Goal: Navigation & Orientation: Understand site structure

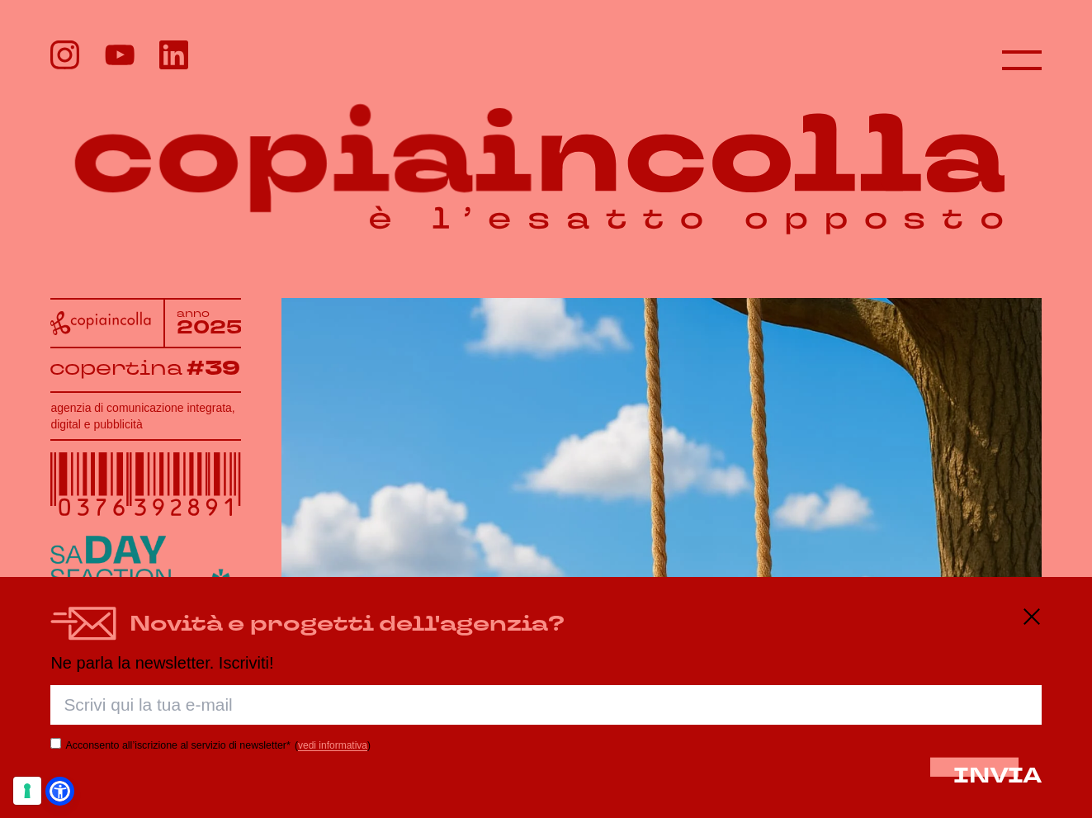
click at [1003, 614] on div "Novità e progetti dell'agenzia? Ne parla la newsletter. Iscriviti! Porca palett…" at bounding box center [546, 697] width 1092 height 241
click at [1003, 614] on icon at bounding box center [1032, 617] width 20 height 20
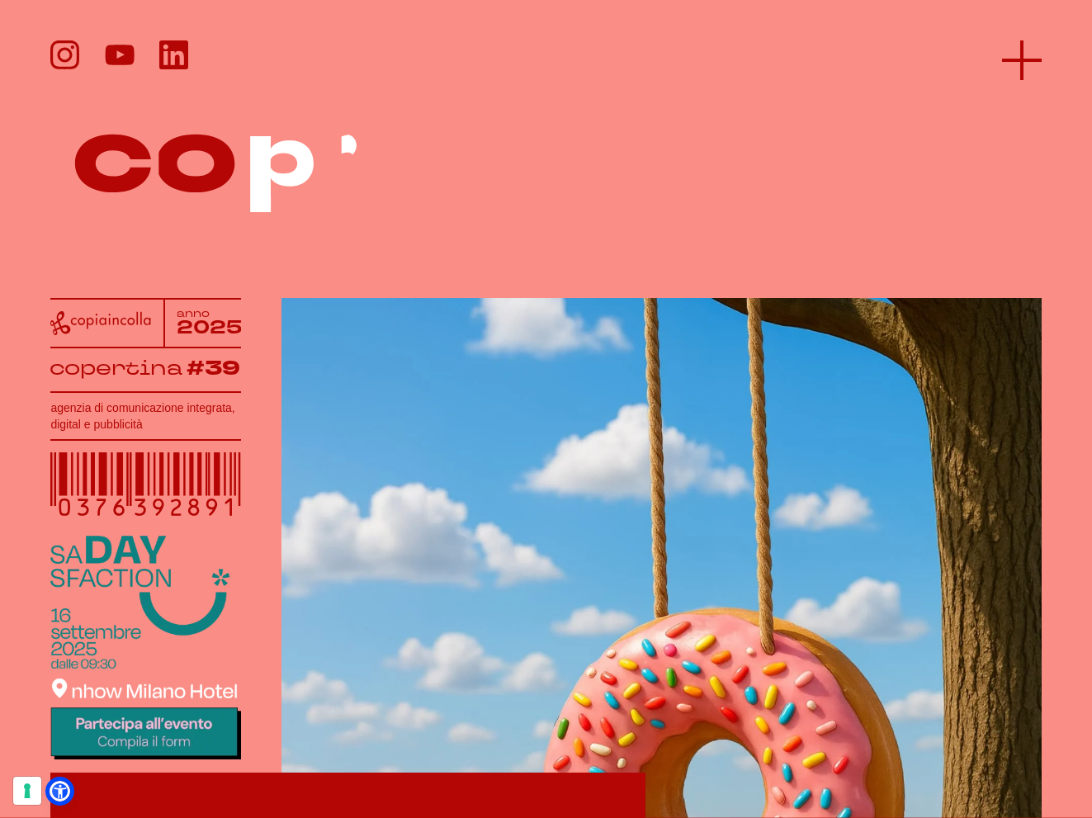
click at [1003, 65] on icon at bounding box center [1022, 60] width 40 height 40
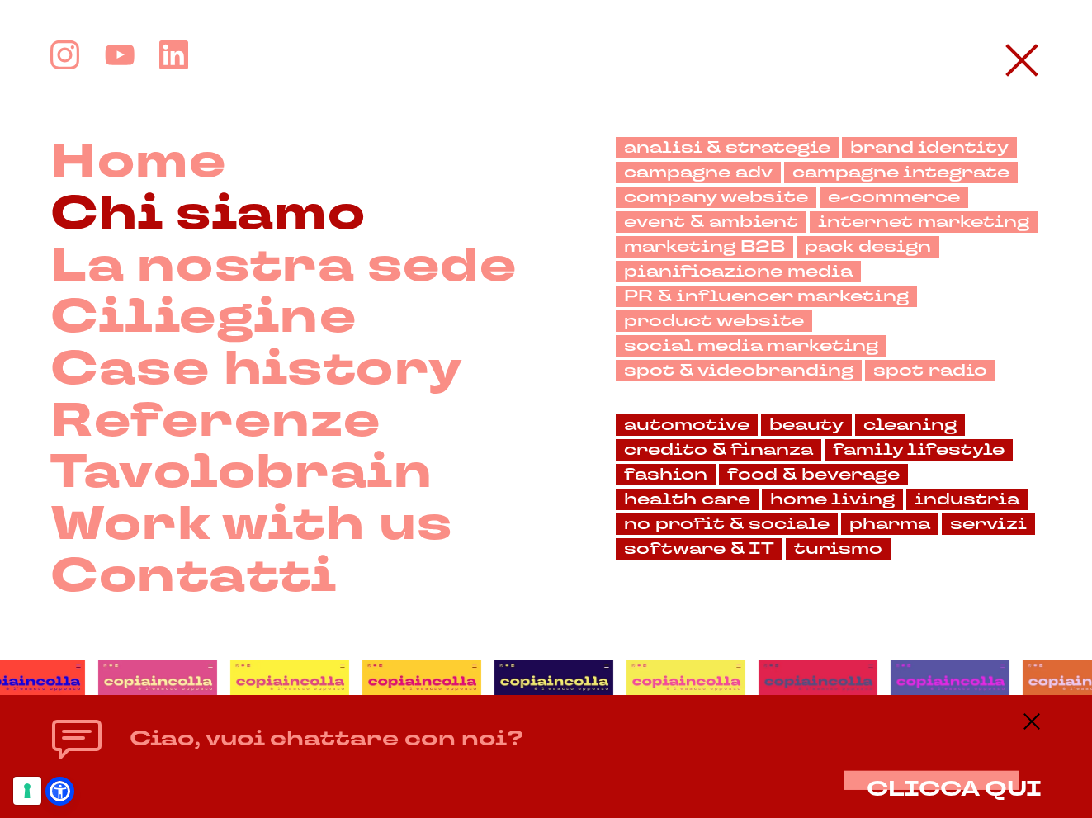
click at [323, 227] on link "Chi siamo" at bounding box center [207, 215] width 315 height 52
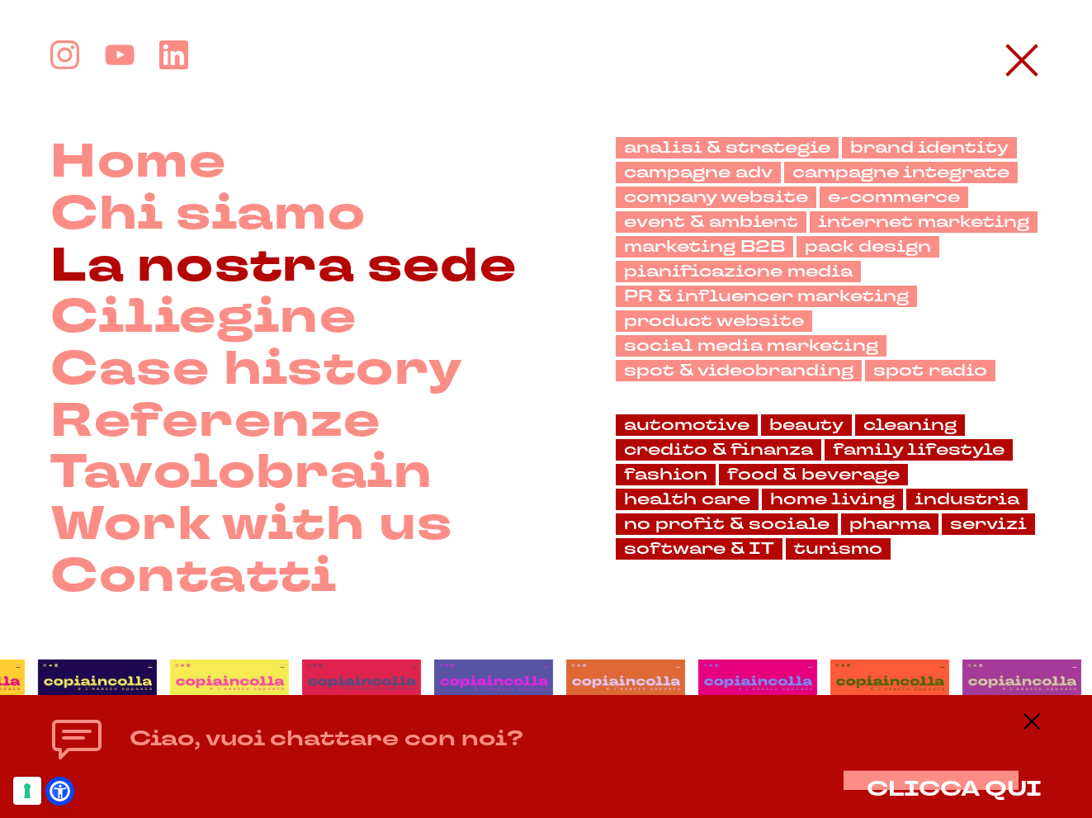
click at [425, 260] on link "La nostra sede" at bounding box center [283, 267] width 466 height 52
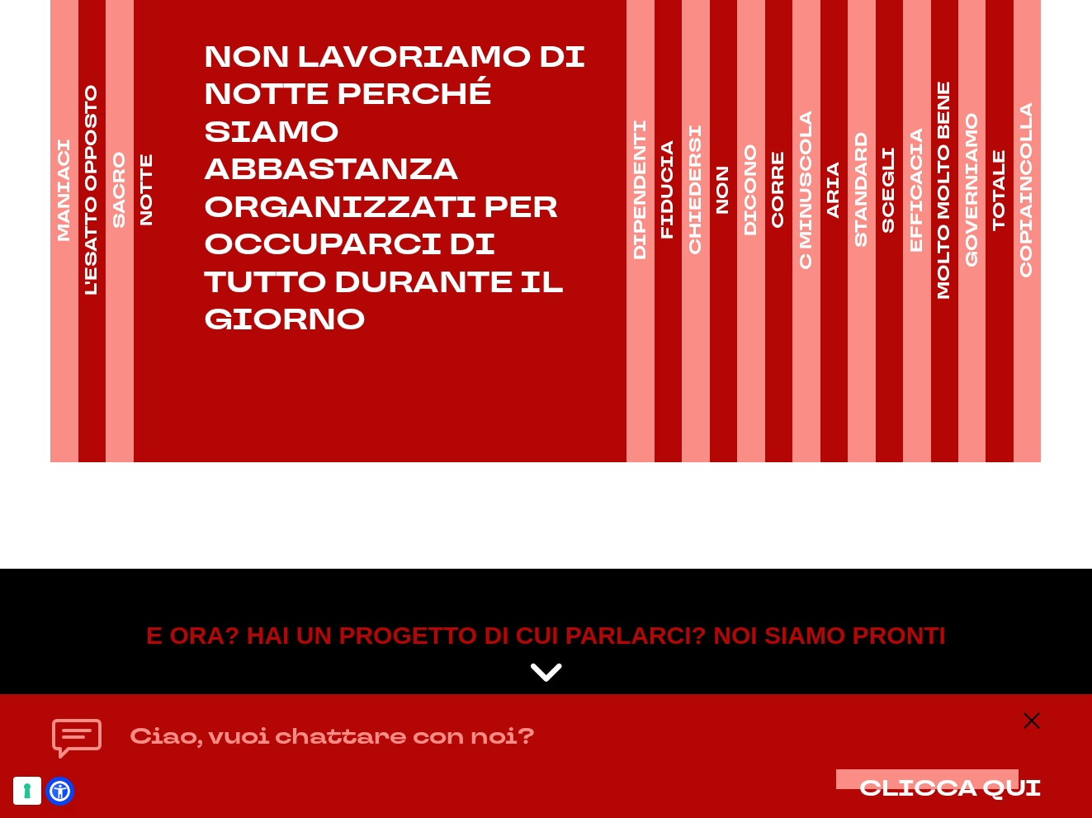
scroll to position [2478, 0]
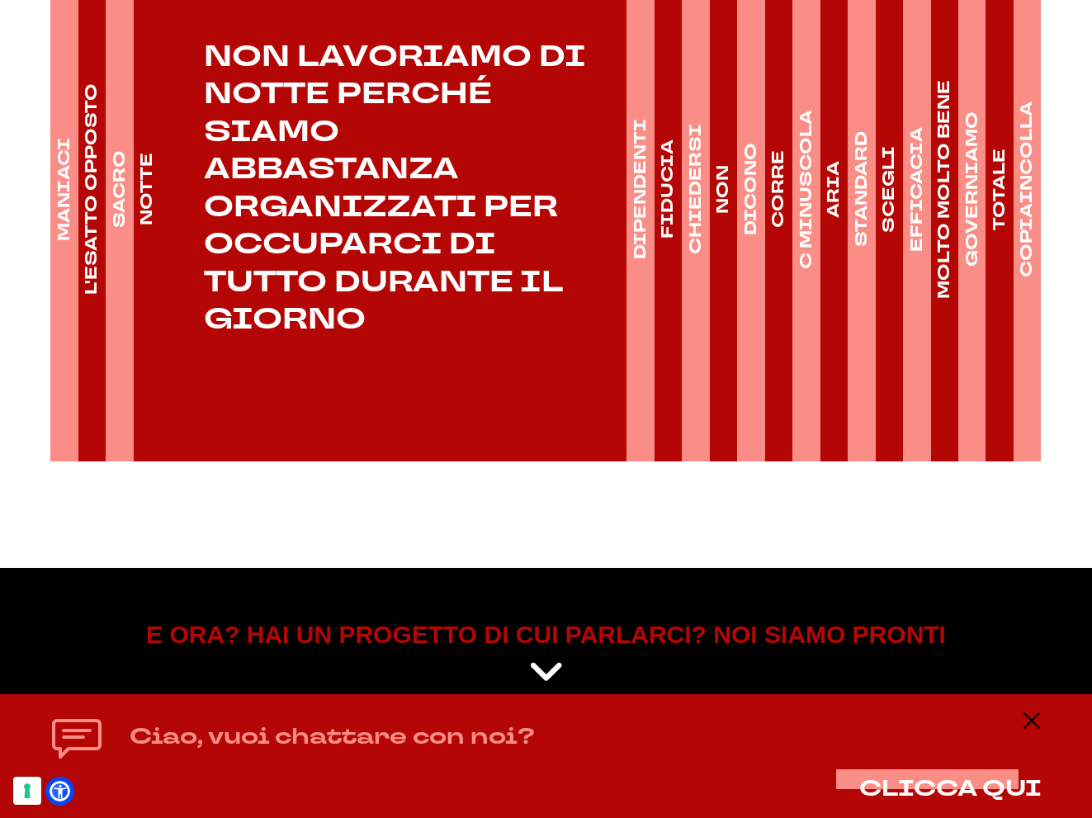
click at [640, 180] on h4 "DIPENDENTI" at bounding box center [640, 189] width 23 height 140
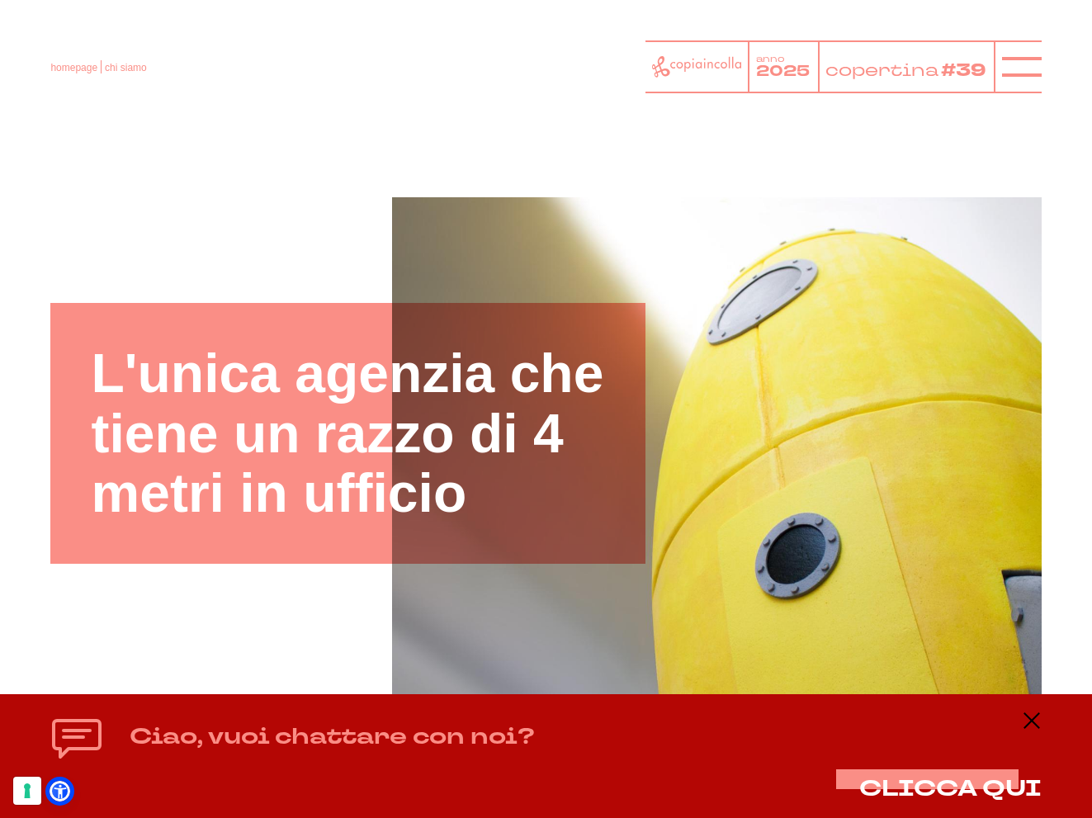
scroll to position [0, 0]
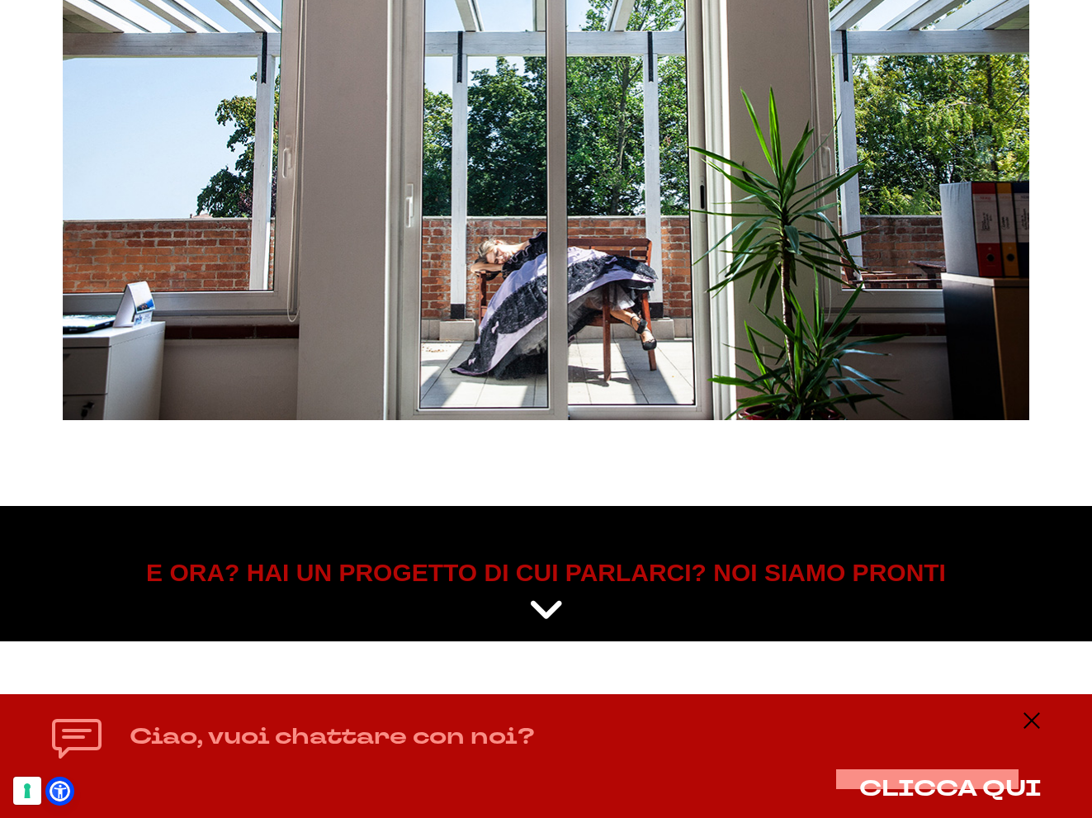
scroll to position [5781, 0]
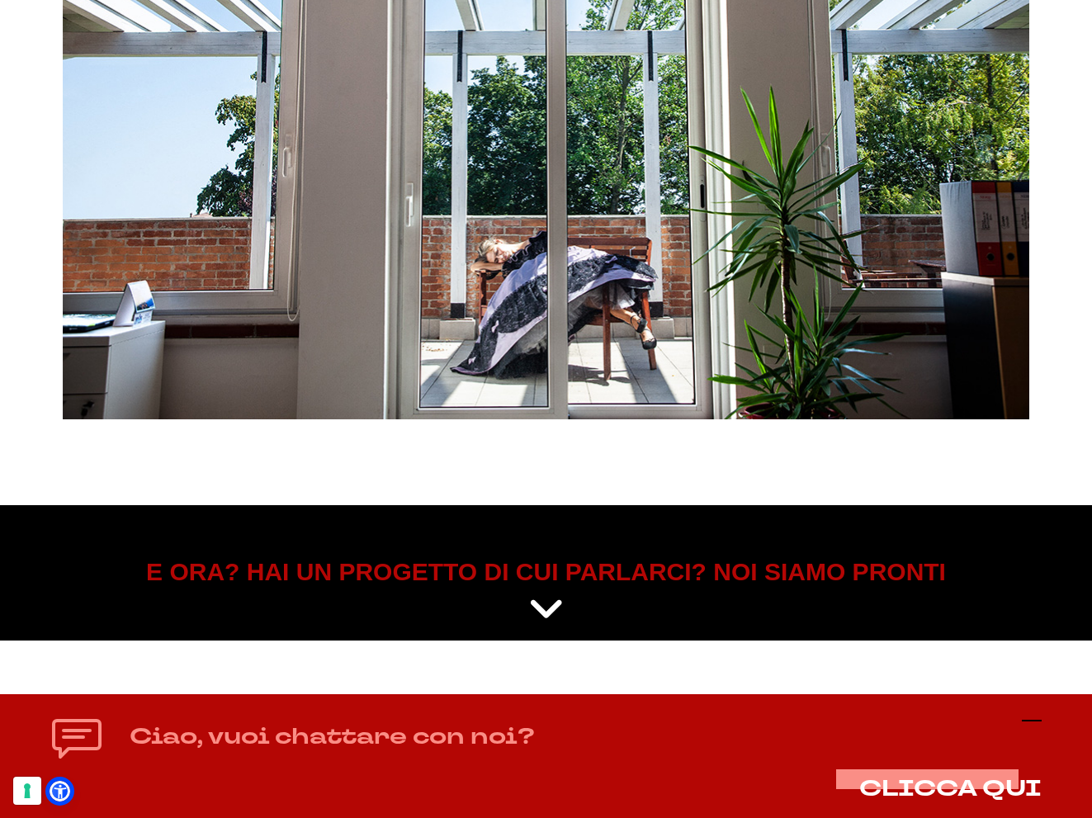
click at [1038, 721] on icon at bounding box center [1032, 721] width 20 height 20
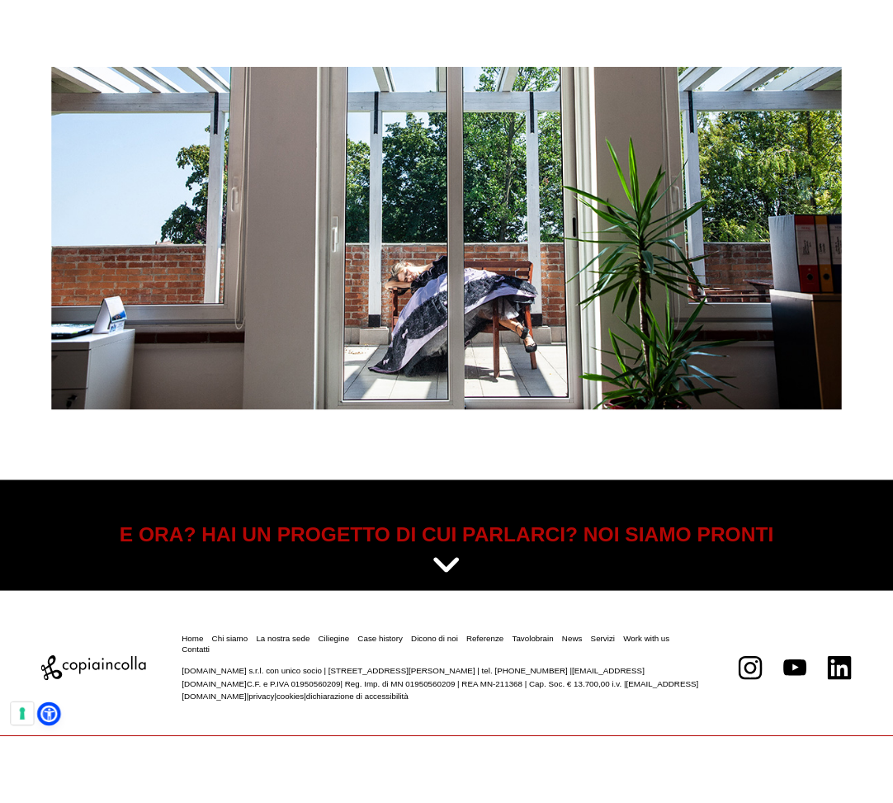
scroll to position [4722, 0]
